Goal: Information Seeking & Learning: Learn about a topic

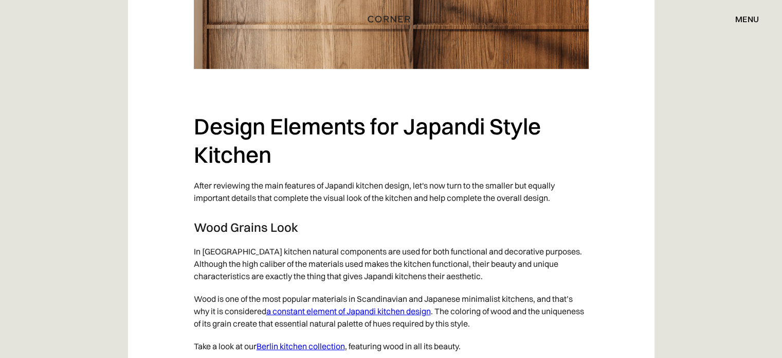
scroll to position [3309, 0]
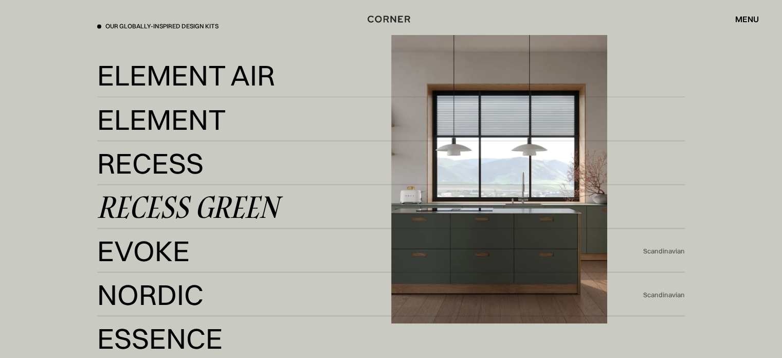
scroll to position [1833, 0]
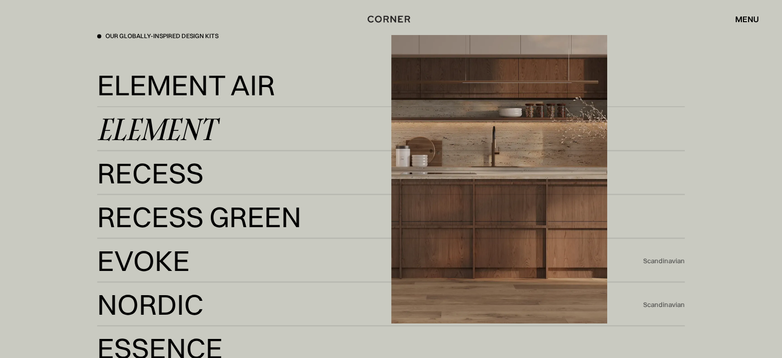
click at [192, 127] on div "Element" at bounding box center [156, 128] width 118 height 25
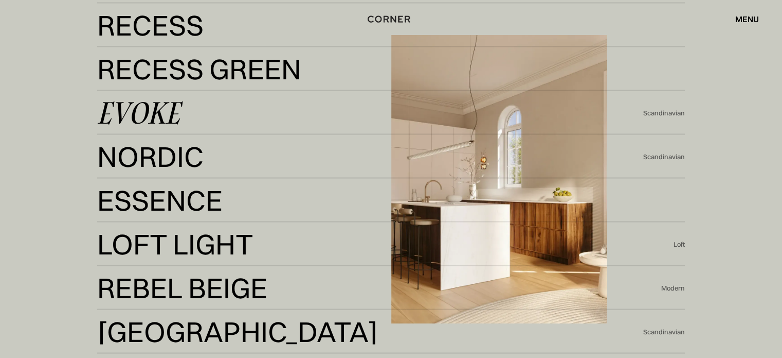
scroll to position [1980, 0]
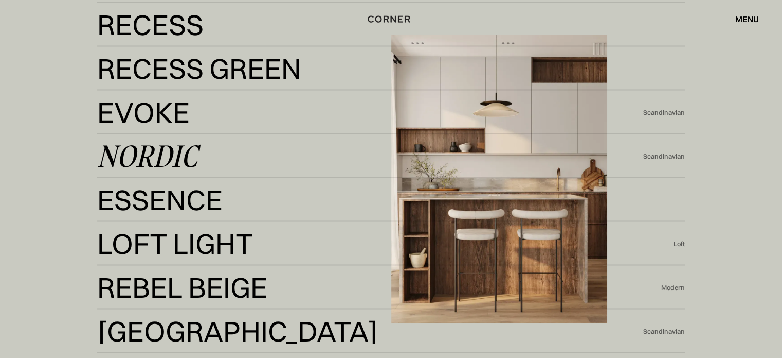
click at [173, 154] on div "Nordic" at bounding box center [147, 156] width 100 height 25
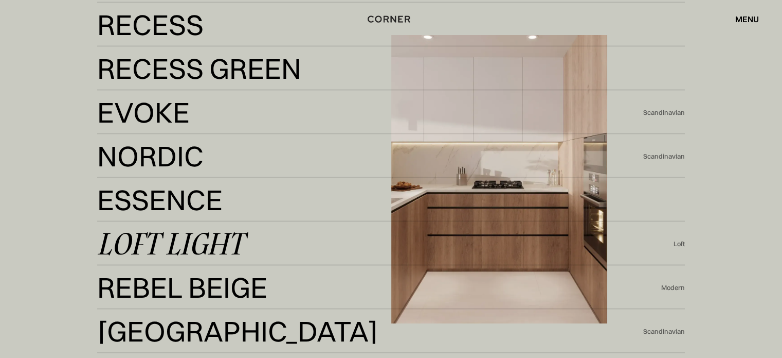
click at [177, 241] on div "Loft Light" at bounding box center [170, 243] width 147 height 25
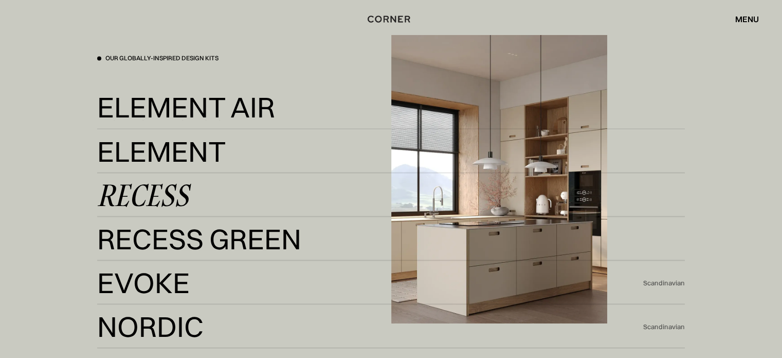
scroll to position [1809, 0]
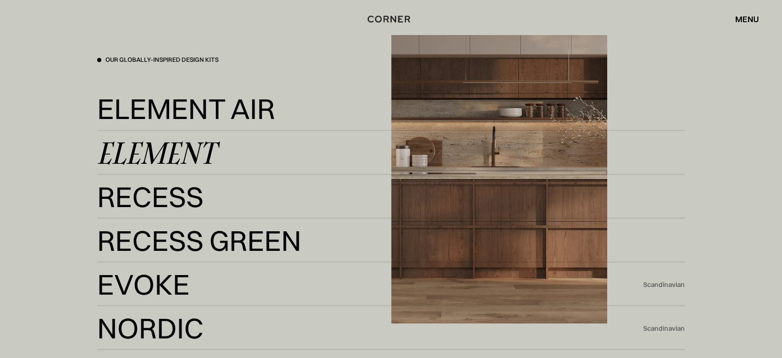
click at [191, 154] on div "Element" at bounding box center [156, 152] width 118 height 25
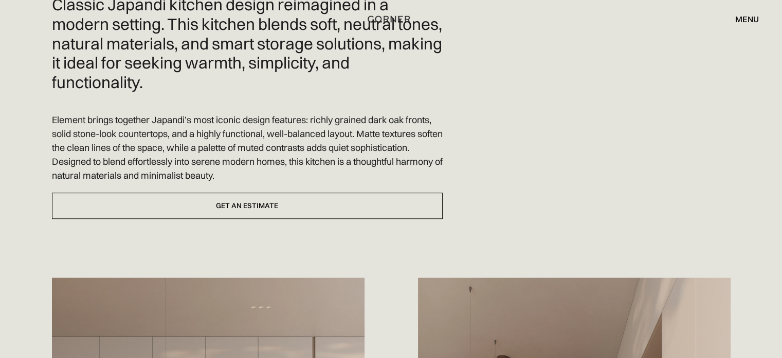
scroll to position [341, 0]
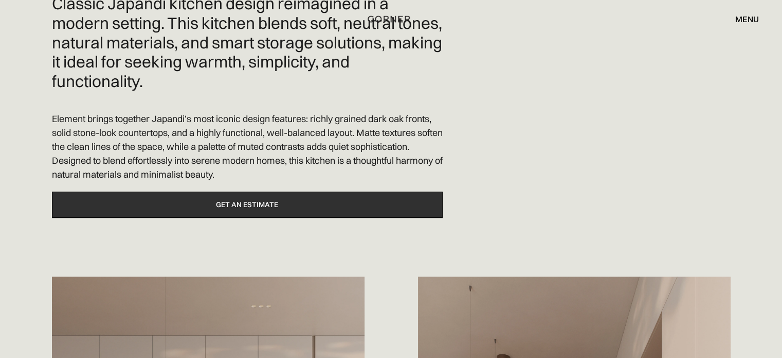
click at [271, 208] on link "Get an estimate" at bounding box center [247, 204] width 391 height 26
